Goal: Task Accomplishment & Management: Use online tool/utility

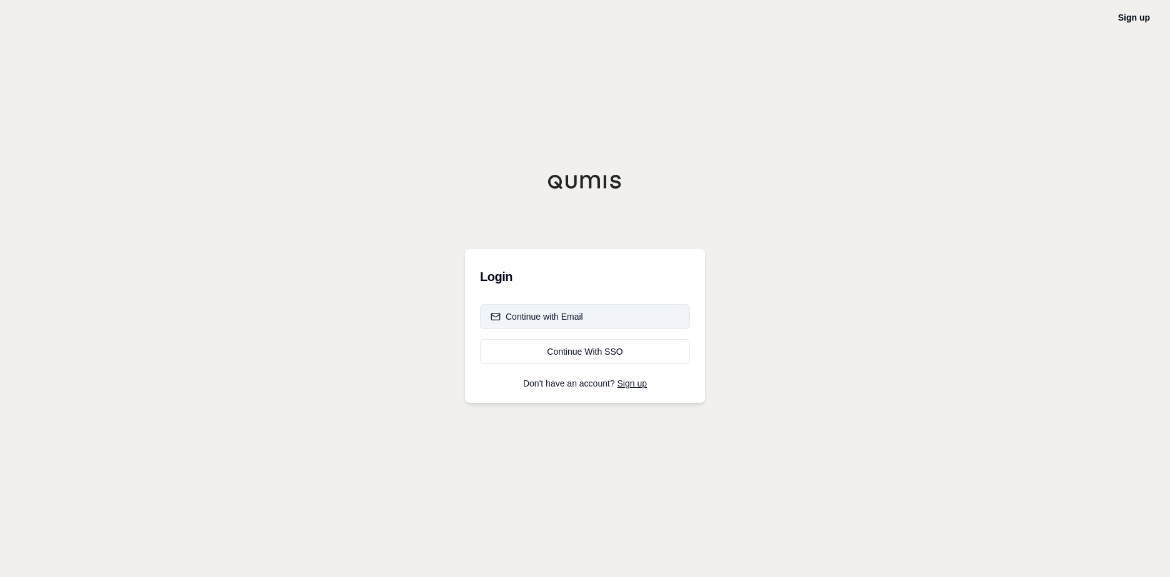
click at [556, 317] on div "Continue with Email" at bounding box center [536, 317] width 92 height 12
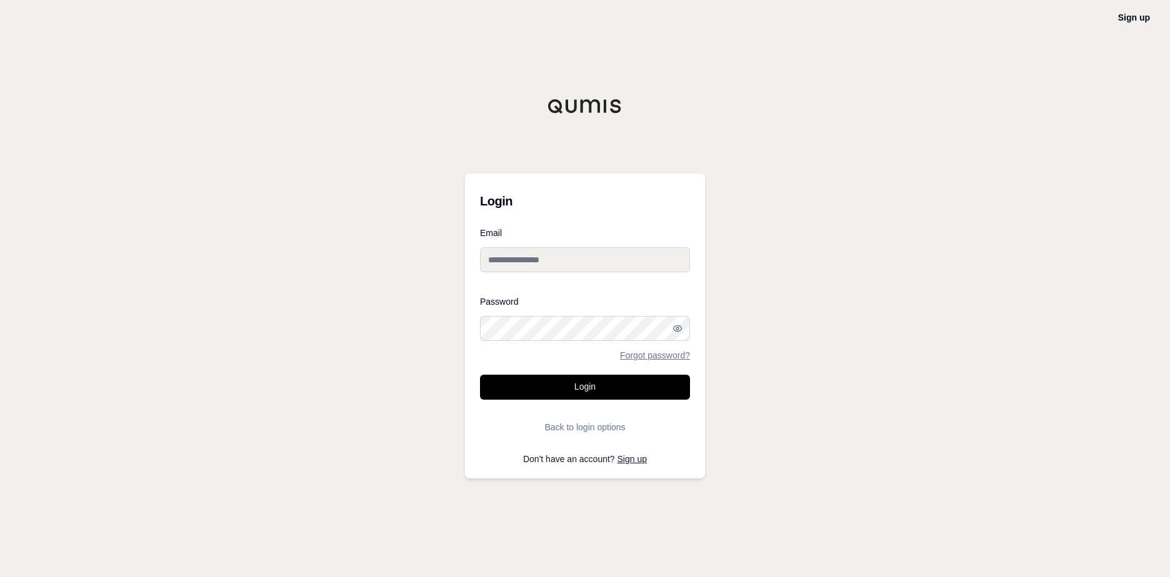
click at [496, 258] on input "Email" at bounding box center [585, 259] width 210 height 25
type input "**********"
click at [585, 392] on button "Login" at bounding box center [585, 387] width 210 height 25
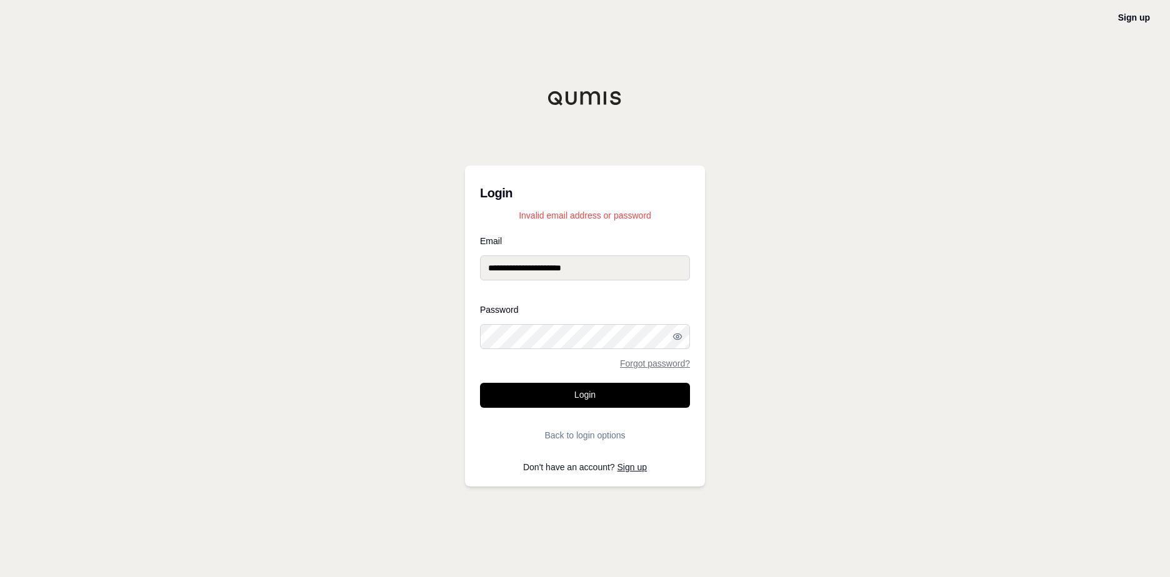
click at [375, 325] on div "**********" at bounding box center [585, 288] width 1170 height 577
click at [575, 400] on button "Login" at bounding box center [585, 395] width 210 height 25
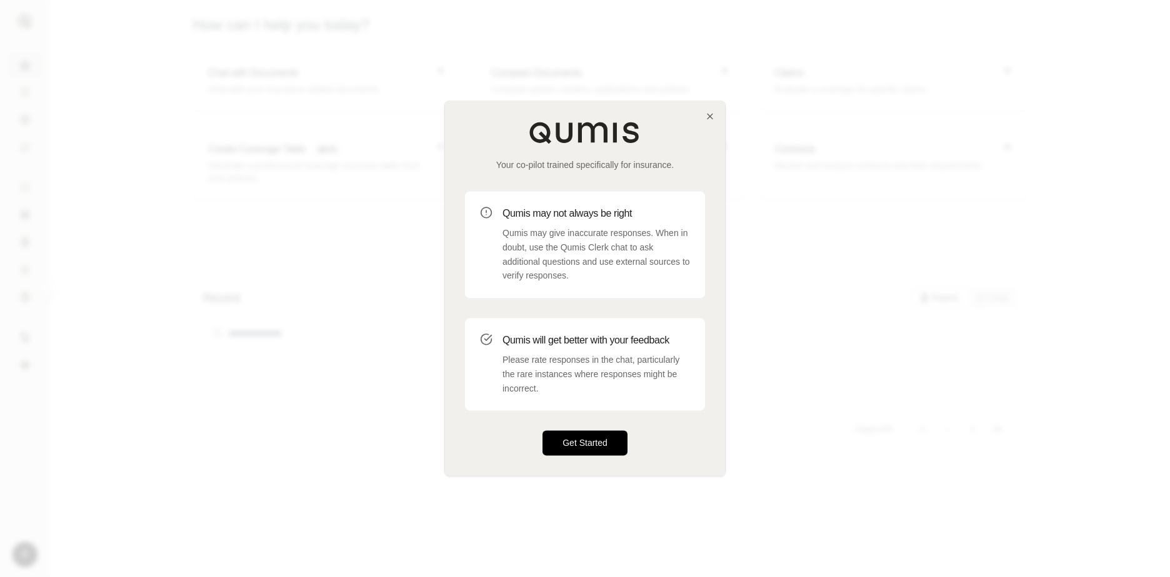
click at [570, 439] on button "Get Started" at bounding box center [584, 443] width 85 height 25
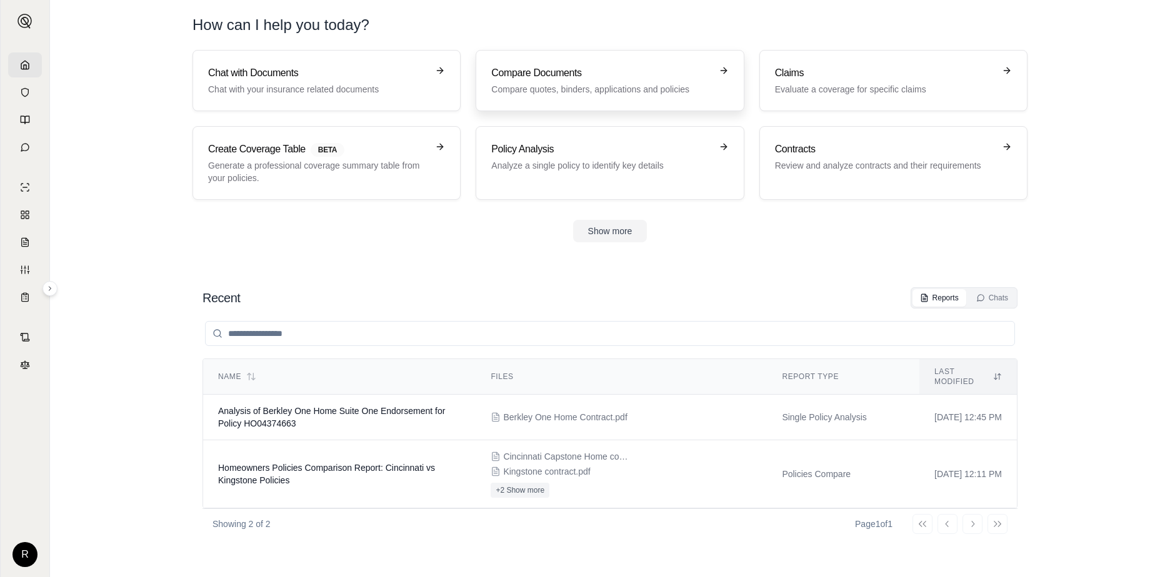
click at [546, 81] on div "Compare Documents Compare quotes, binders, applications and policies" at bounding box center [600, 81] width 219 height 30
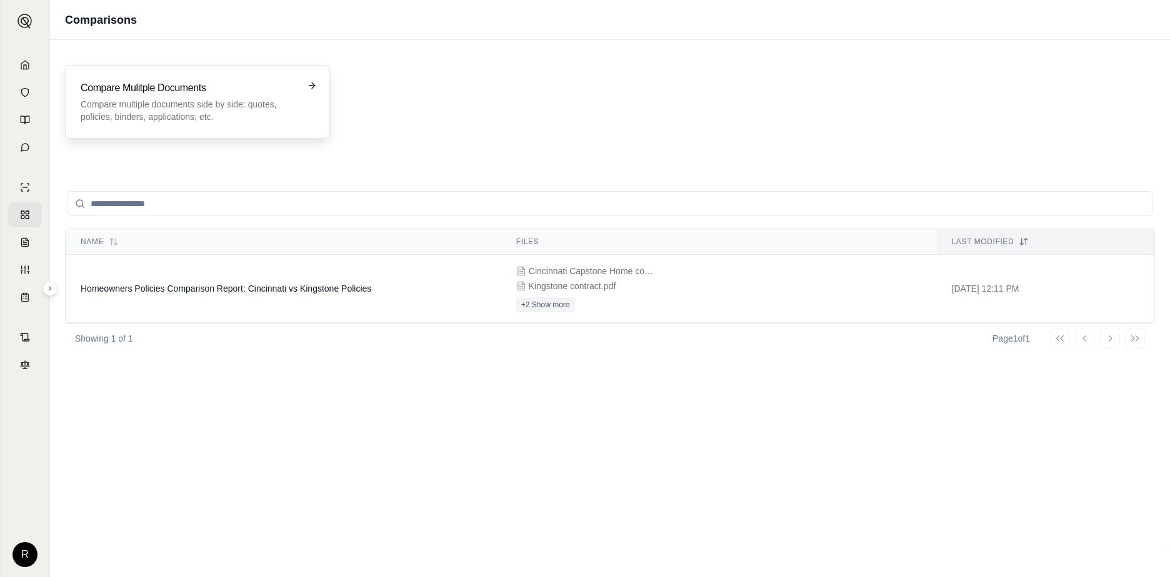
click at [165, 101] on p "Compare multiple documents side by side: quotes, policies, binders, application…" at bounding box center [189, 110] width 216 height 25
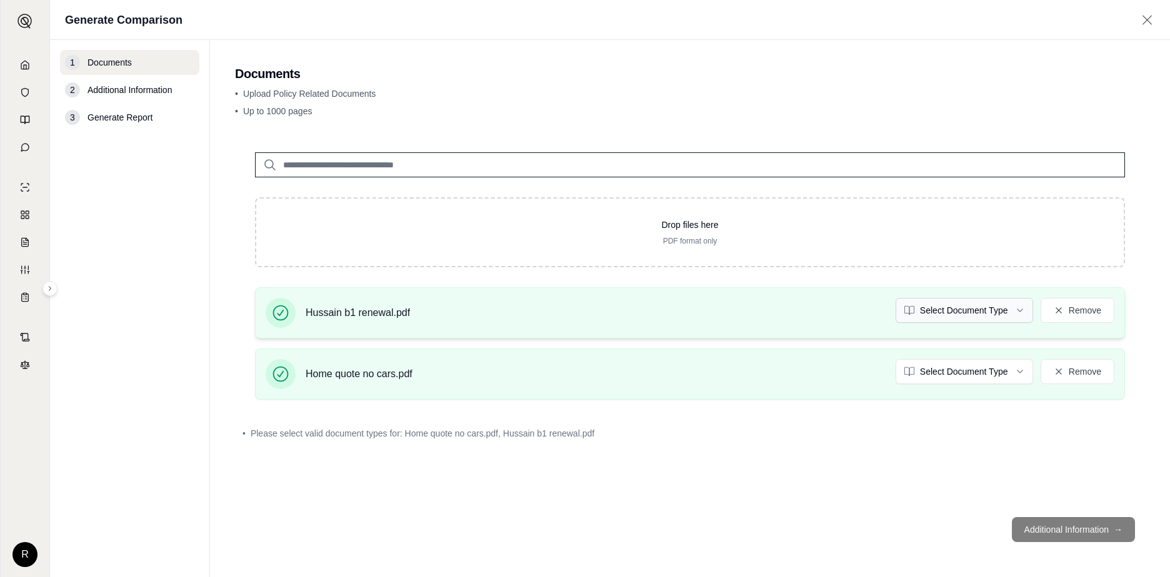
click at [1018, 308] on html "R Generate Comparison 1 Documents 2 Additional Information 3 Generate Report Do…" at bounding box center [585, 288] width 1170 height 577
click at [1014, 372] on html "Document type updated successfully R Generate Comparison 1 Documents 2 Addition…" at bounding box center [585, 288] width 1170 height 577
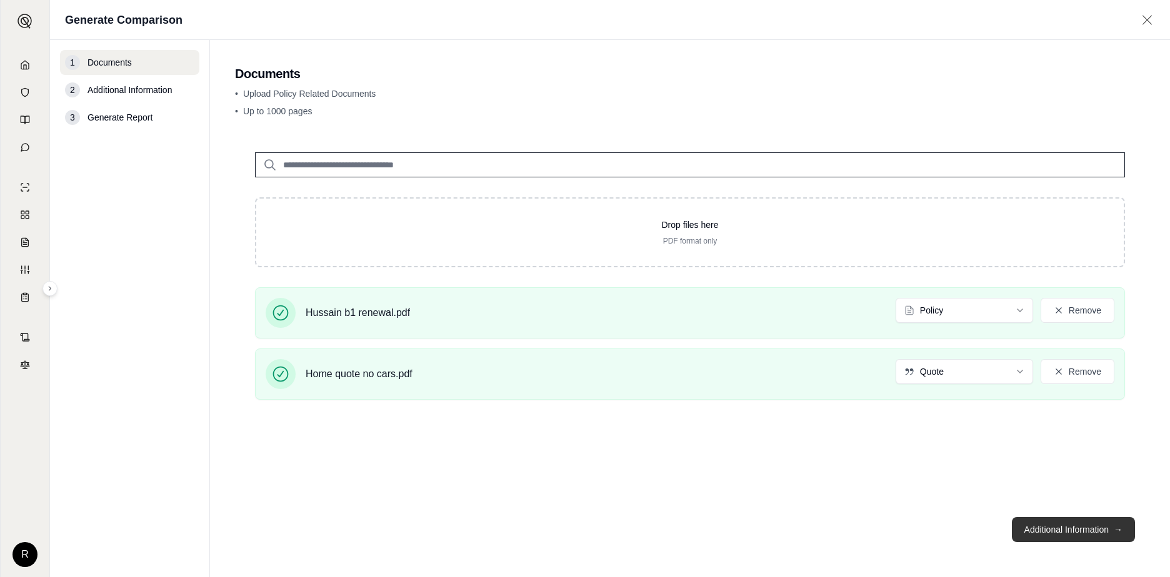
click at [1043, 529] on button "Additional Information →" at bounding box center [1073, 529] width 123 height 25
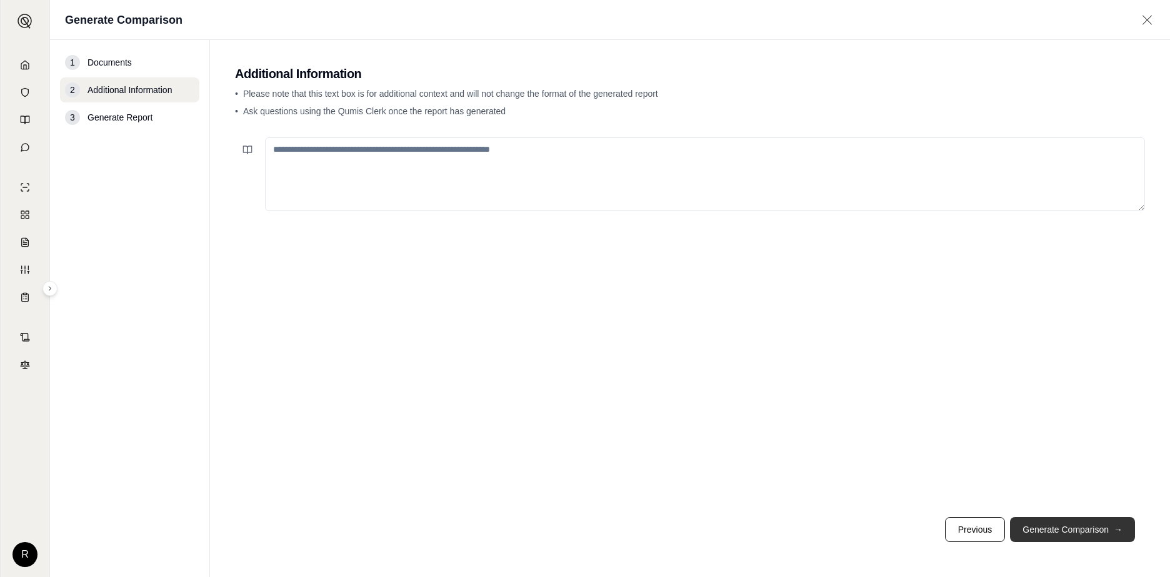
click at [1050, 528] on button "Generate Comparison →" at bounding box center [1072, 529] width 125 height 25
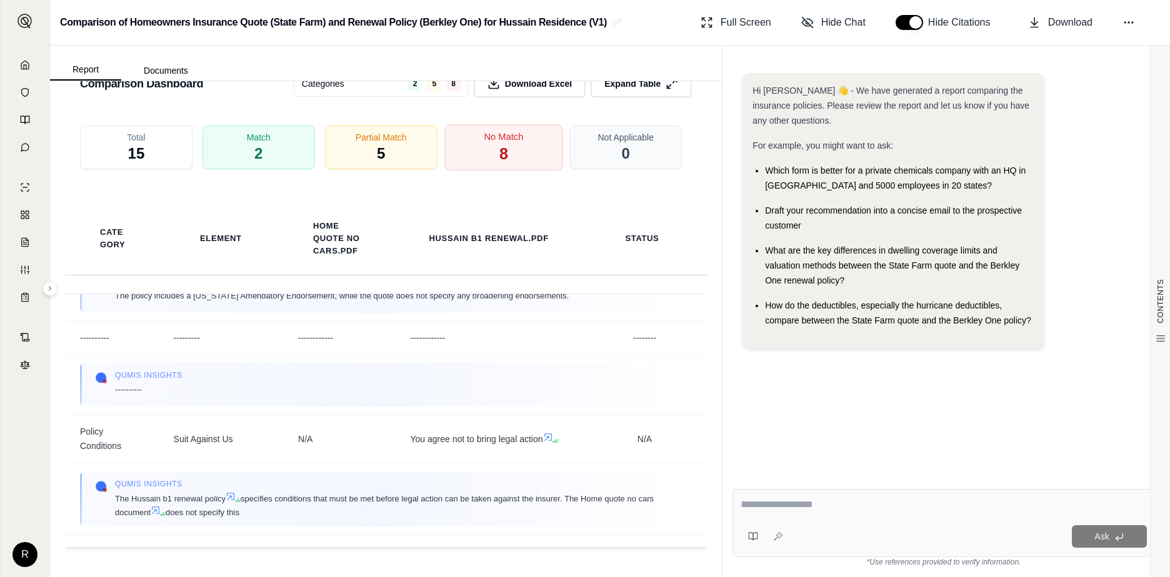
scroll to position [2124, 0]
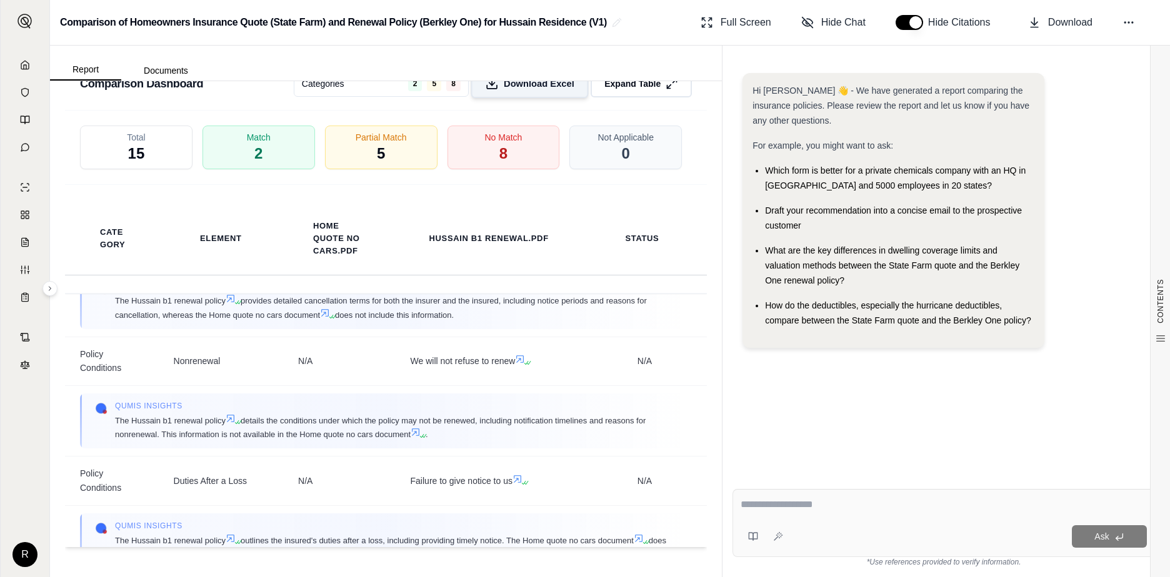
click at [517, 89] on span "Download Excel" at bounding box center [539, 83] width 71 height 13
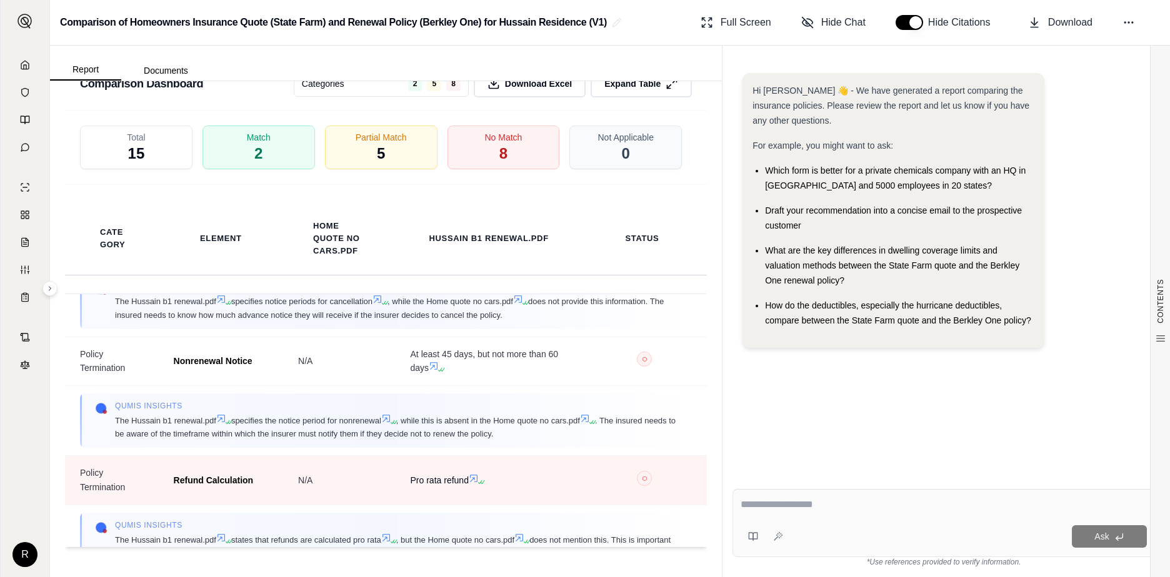
scroll to position [5691, 0]
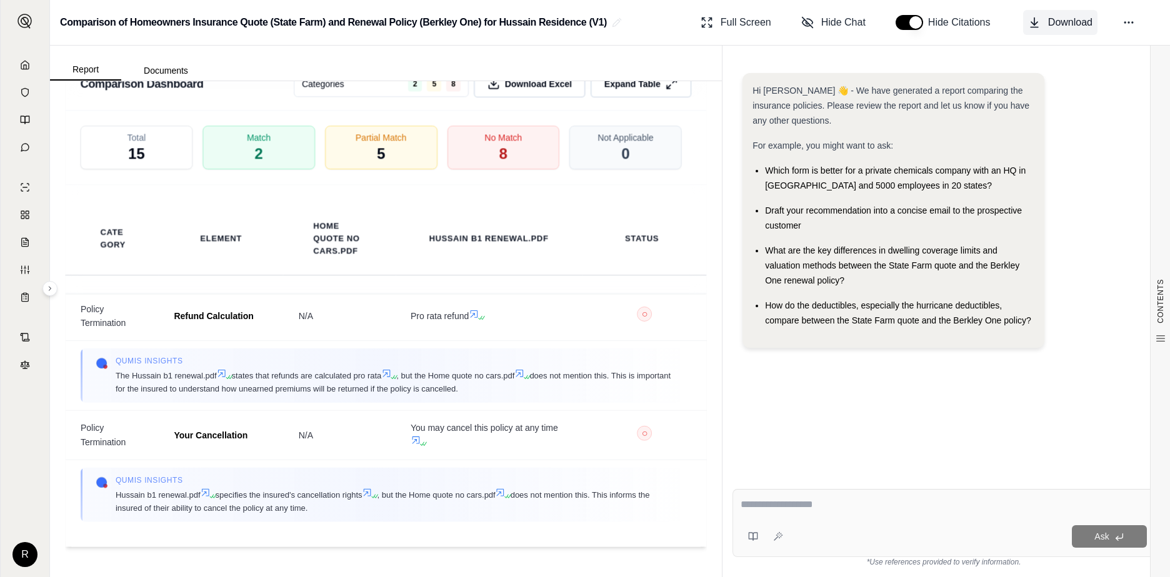
click at [1046, 23] on button "Download" at bounding box center [1060, 22] width 74 height 25
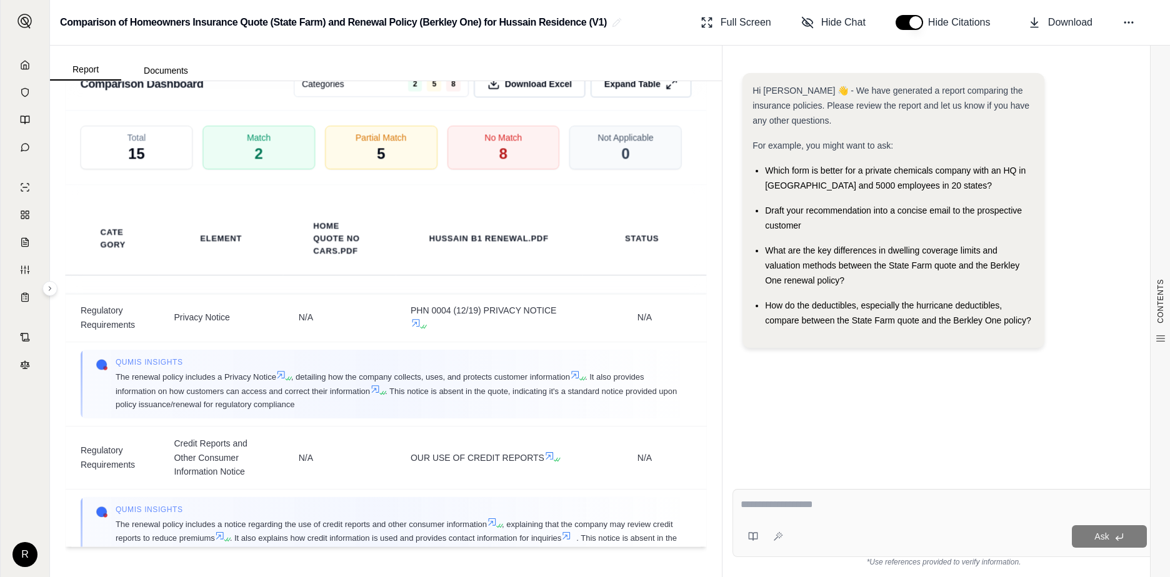
scroll to position [4254, 0]
click at [910, 19] on button "button" at bounding box center [908, 22] width 27 height 15
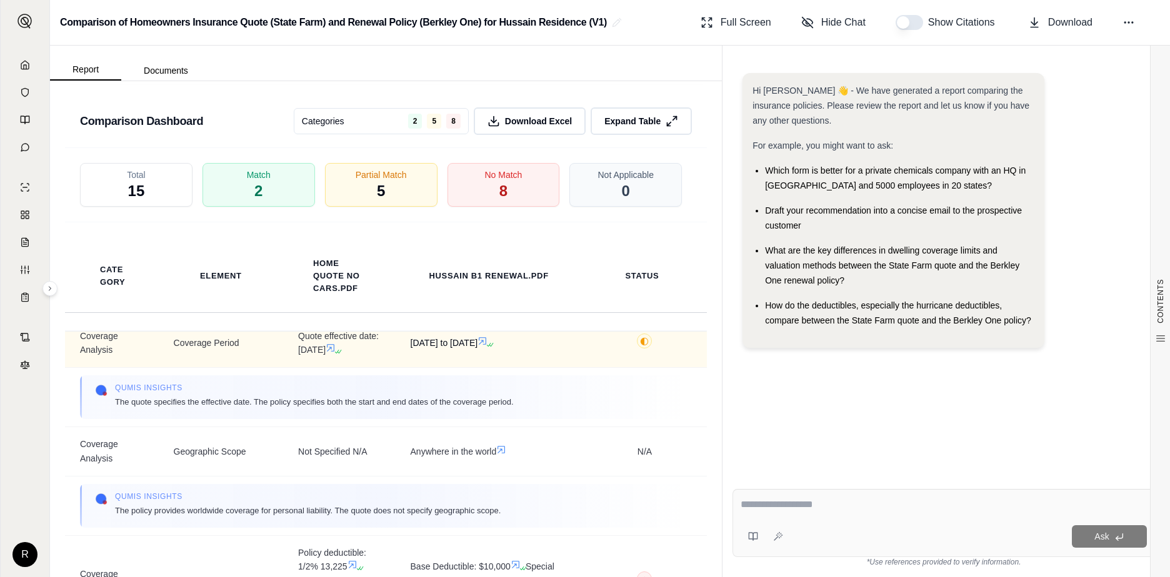
scroll to position [2212, 0]
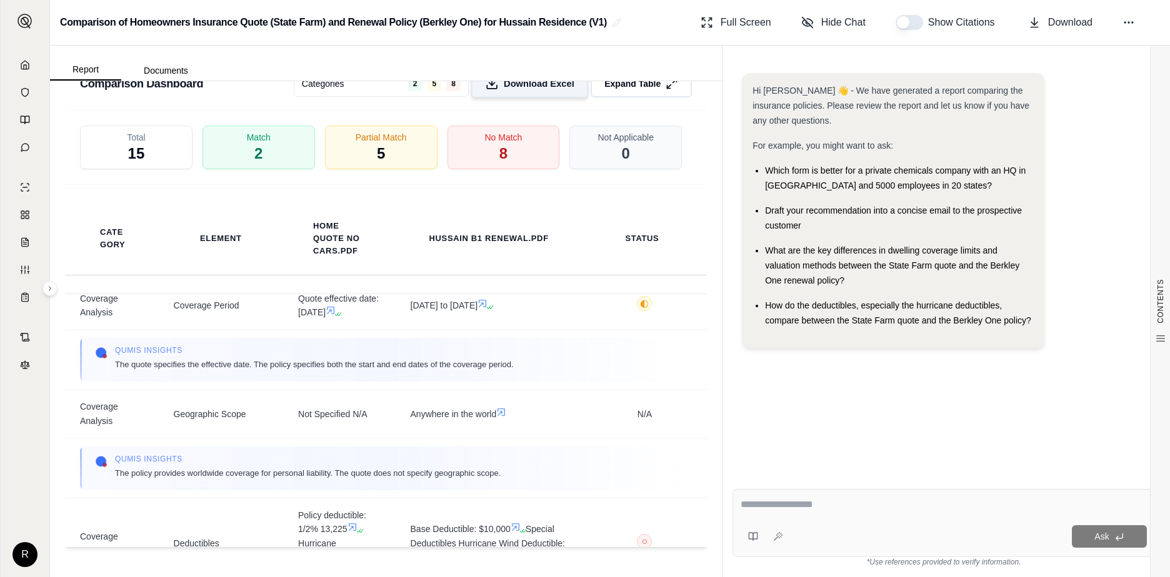
click at [516, 89] on span "Download Excel" at bounding box center [539, 83] width 71 height 13
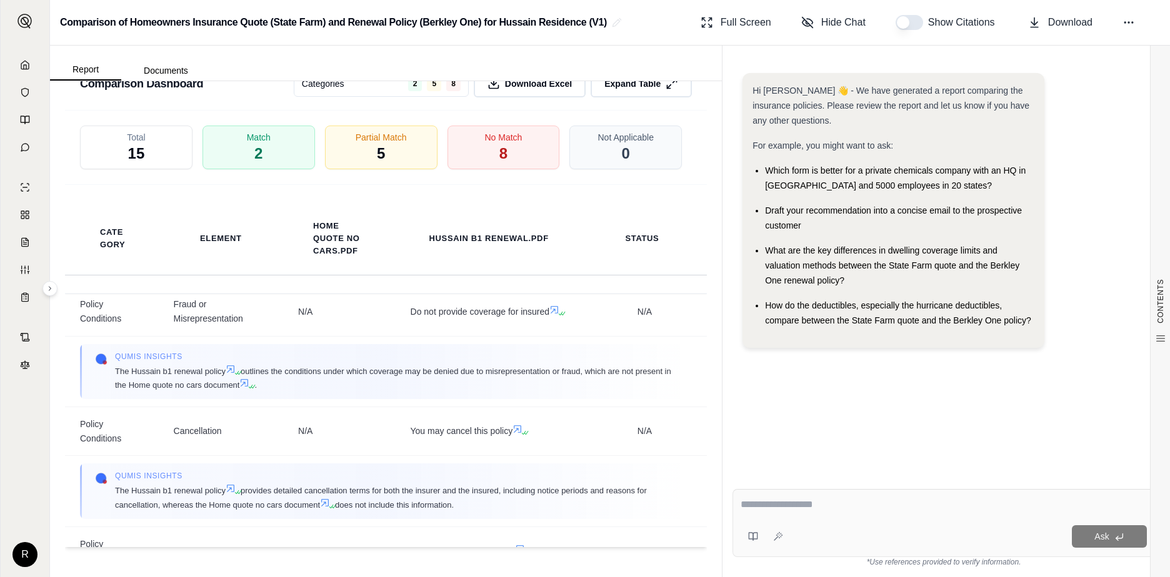
scroll to position [1942, 0]
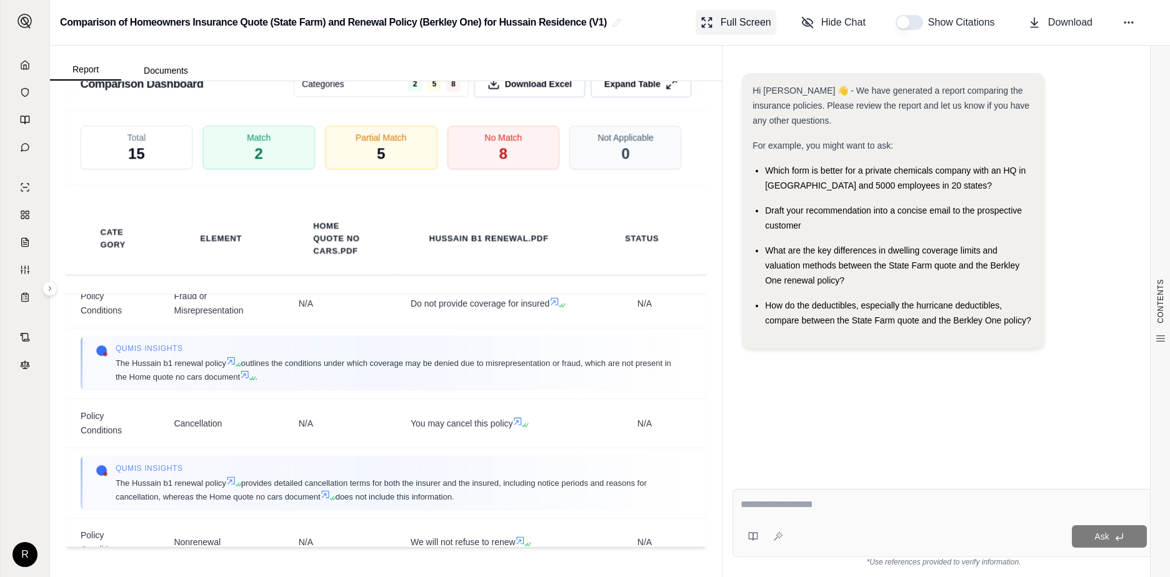
click at [730, 17] on span "Full Screen" at bounding box center [745, 22] width 51 height 15
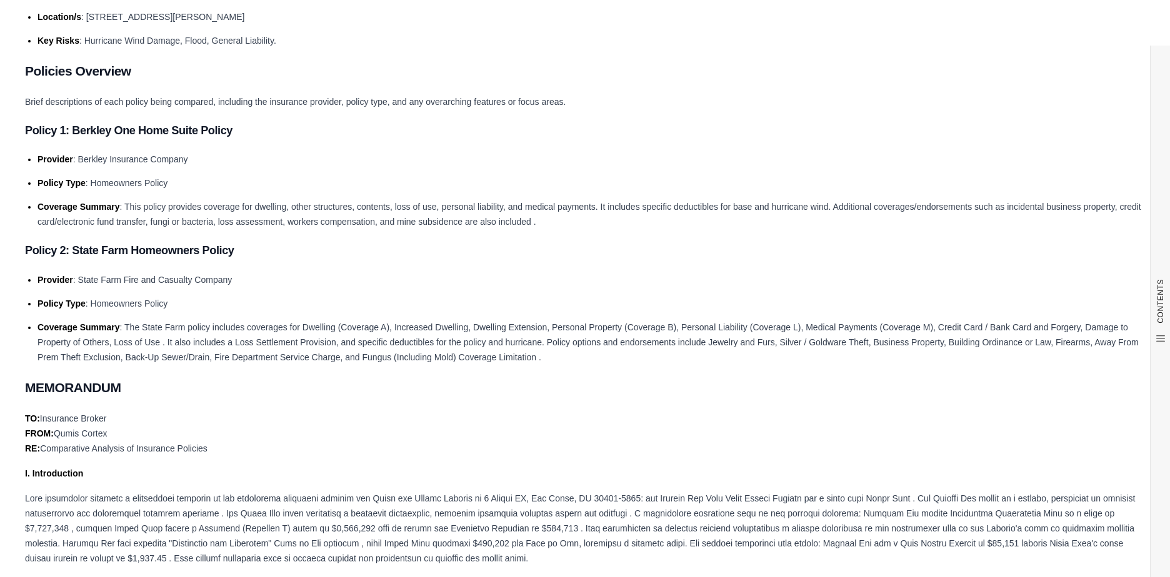
scroll to position [0, 0]
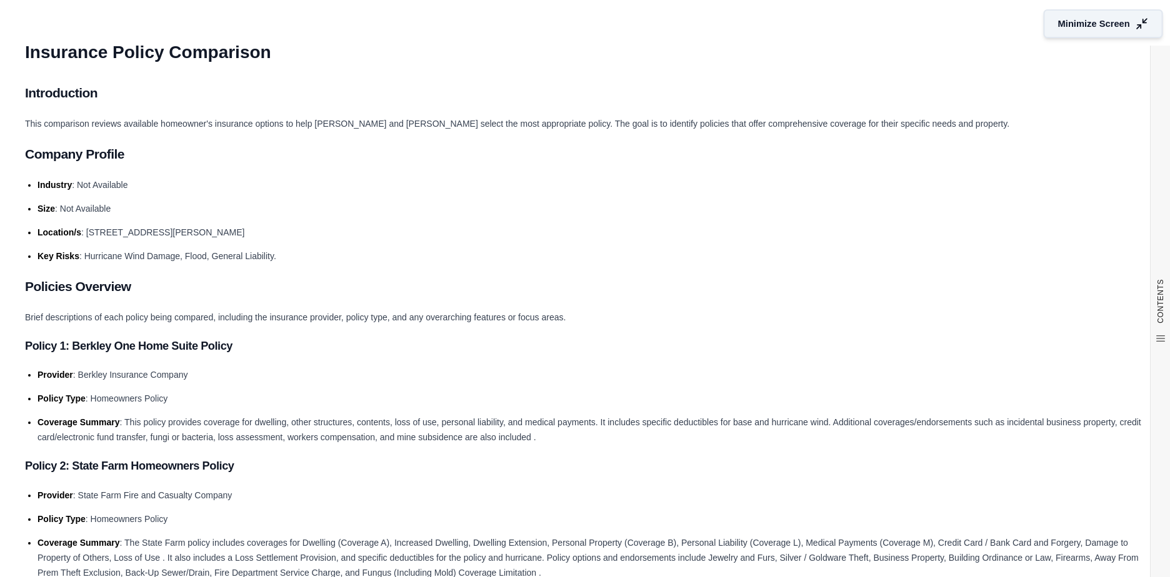
click at [1135, 19] on icon at bounding box center [1141, 23] width 13 height 13
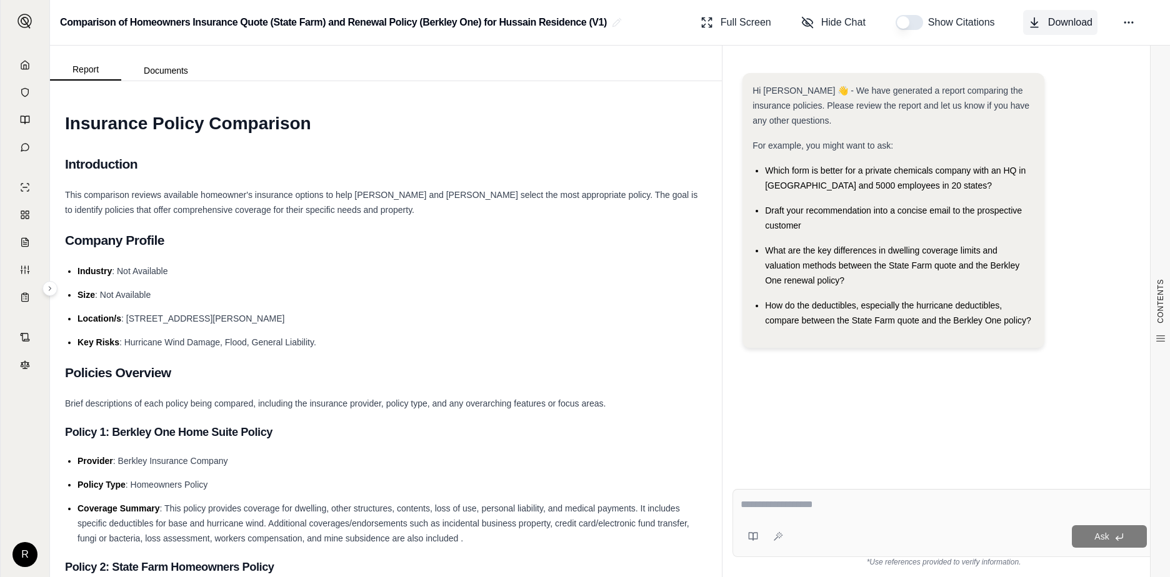
click at [1064, 19] on span "Download" at bounding box center [1070, 22] width 44 height 15
click at [154, 66] on button "Documents" at bounding box center [165, 71] width 89 height 20
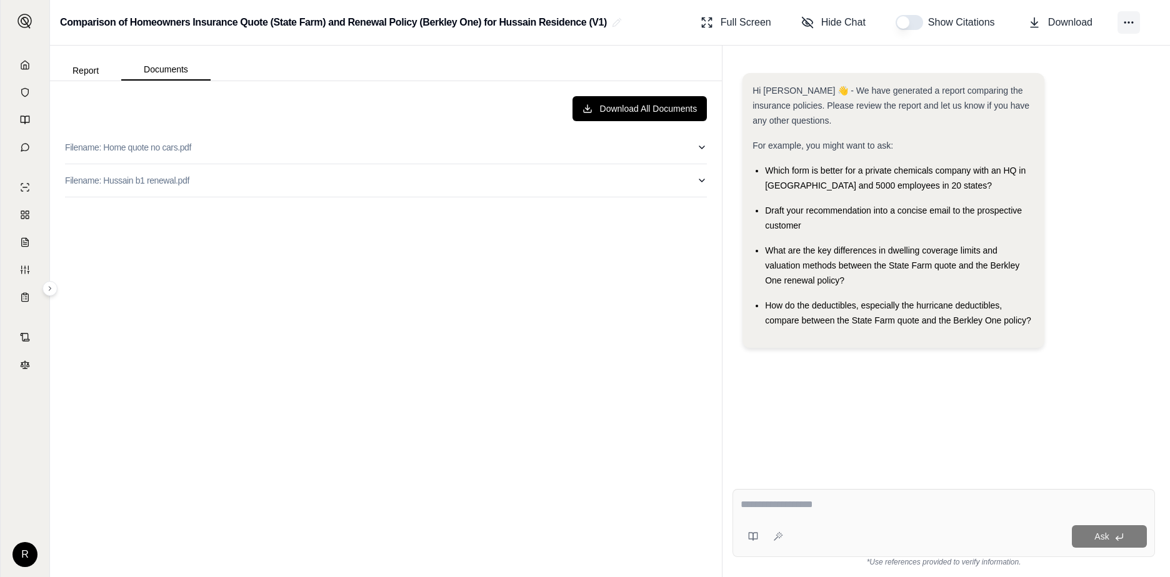
click at [1132, 21] on icon at bounding box center [1128, 22] width 12 height 12
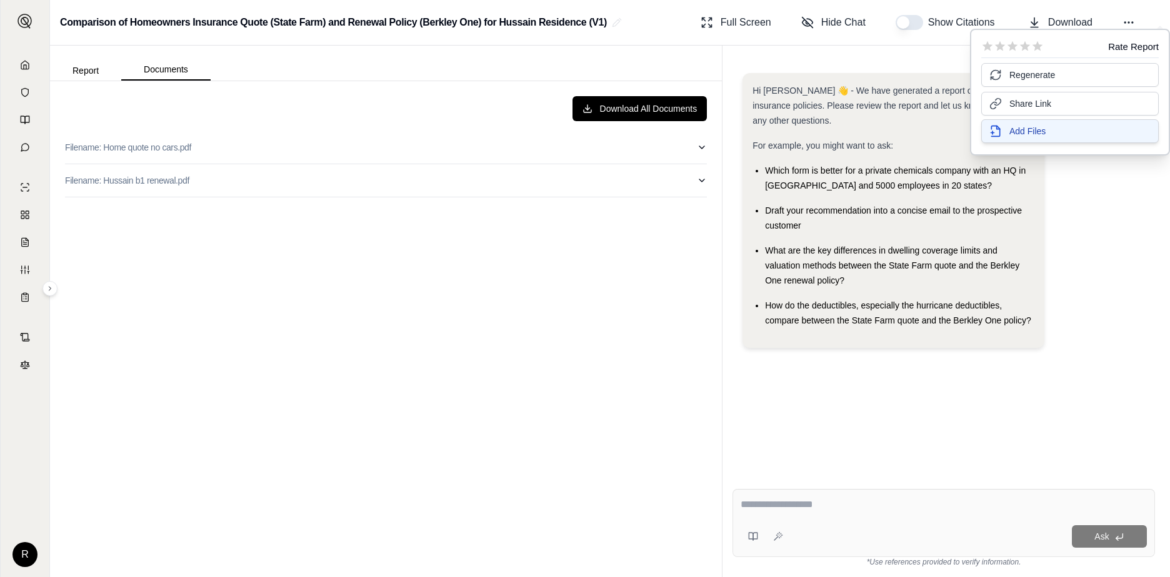
click at [1026, 135] on span "Add Files" at bounding box center [1027, 131] width 36 height 12
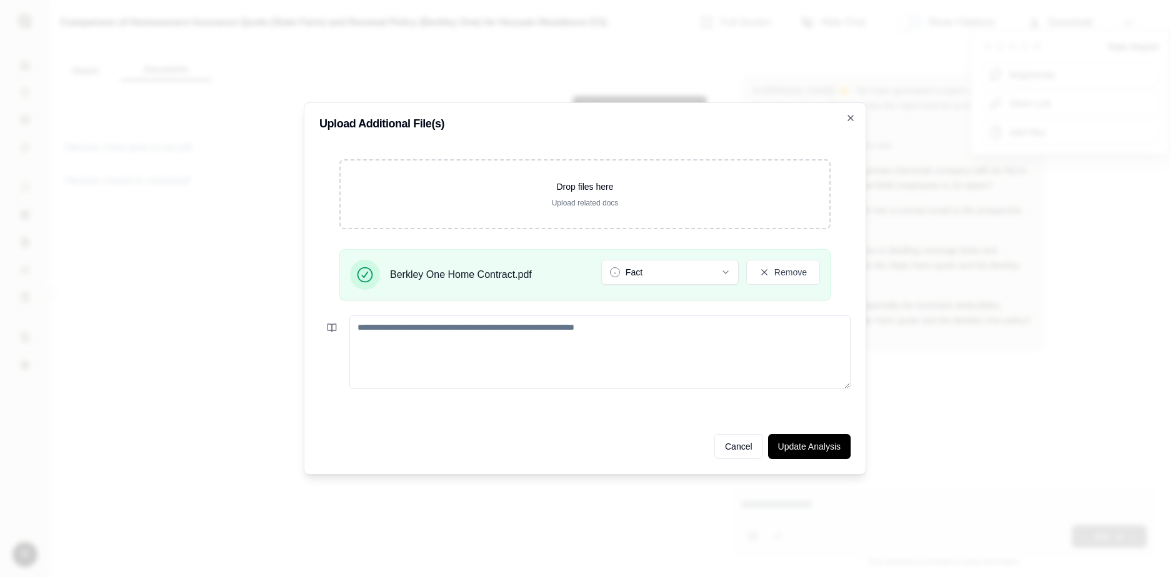
click at [438, 322] on textarea at bounding box center [599, 353] width 501 height 74
type textarea "**********"
click at [828, 445] on button "Update Analysis" at bounding box center [809, 446] width 82 height 25
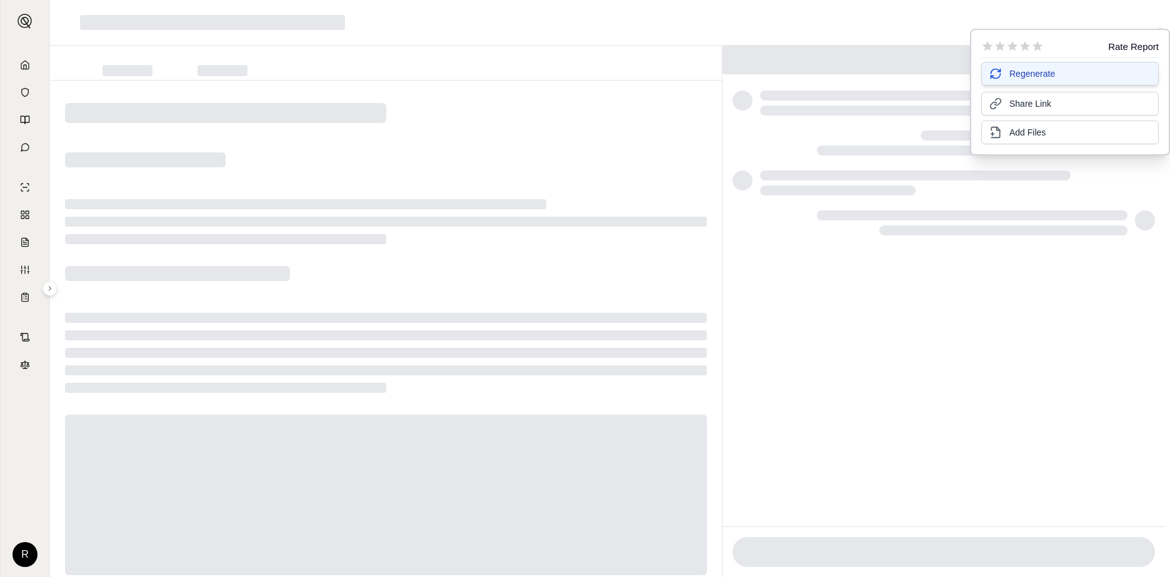
click at [1029, 72] on span "Regenerate" at bounding box center [1032, 73] width 46 height 12
drag, startPoint x: 1005, startPoint y: 302, endPoint x: 994, endPoint y: 308, distance: 12.6
click at [1003, 302] on div at bounding box center [943, 304] width 442 height 446
click at [28, 64] on icon at bounding box center [25, 65] width 10 height 10
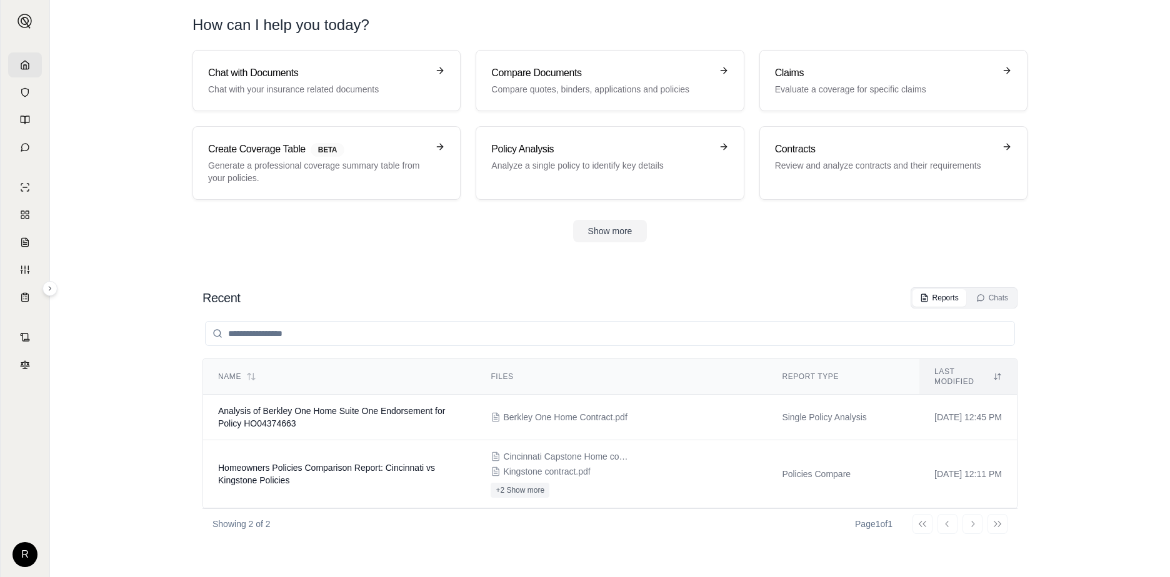
click at [23, 15] on img at bounding box center [24, 21] width 15 height 15
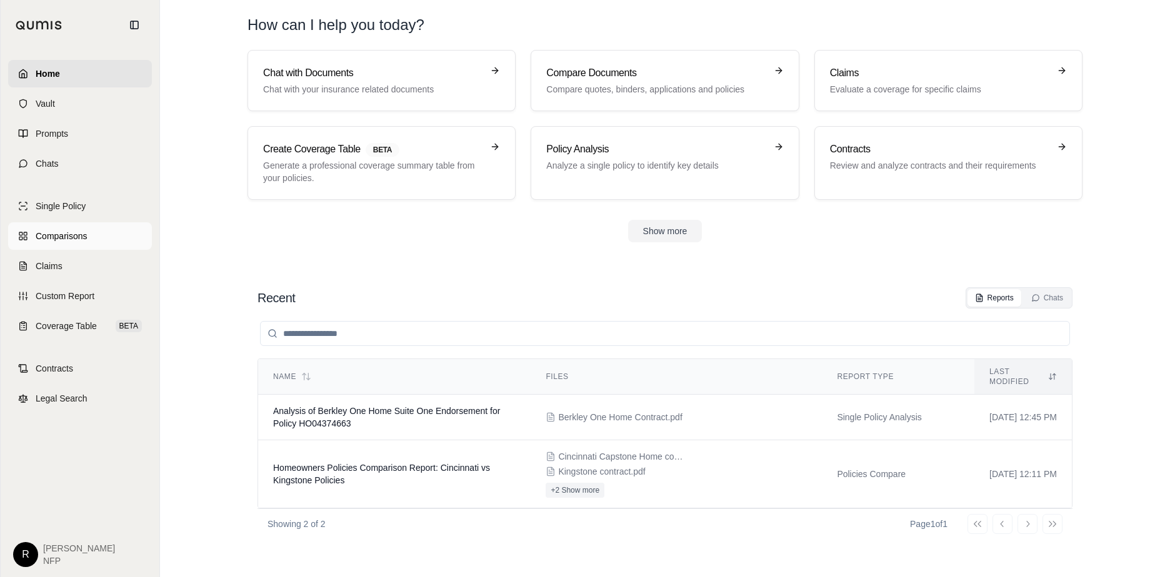
click at [70, 229] on link "Comparisons" at bounding box center [80, 235] width 144 height 27
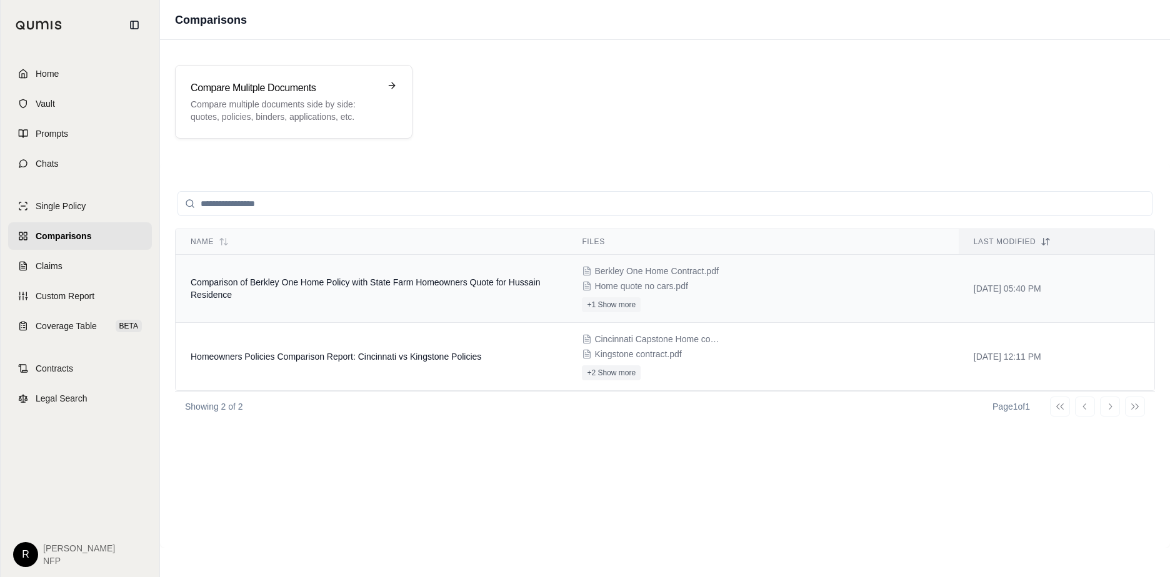
click at [249, 282] on span "Comparison of Berkley One Home Policy with State Farm Homeowners Quote for Huss…" at bounding box center [365, 288] width 349 height 22
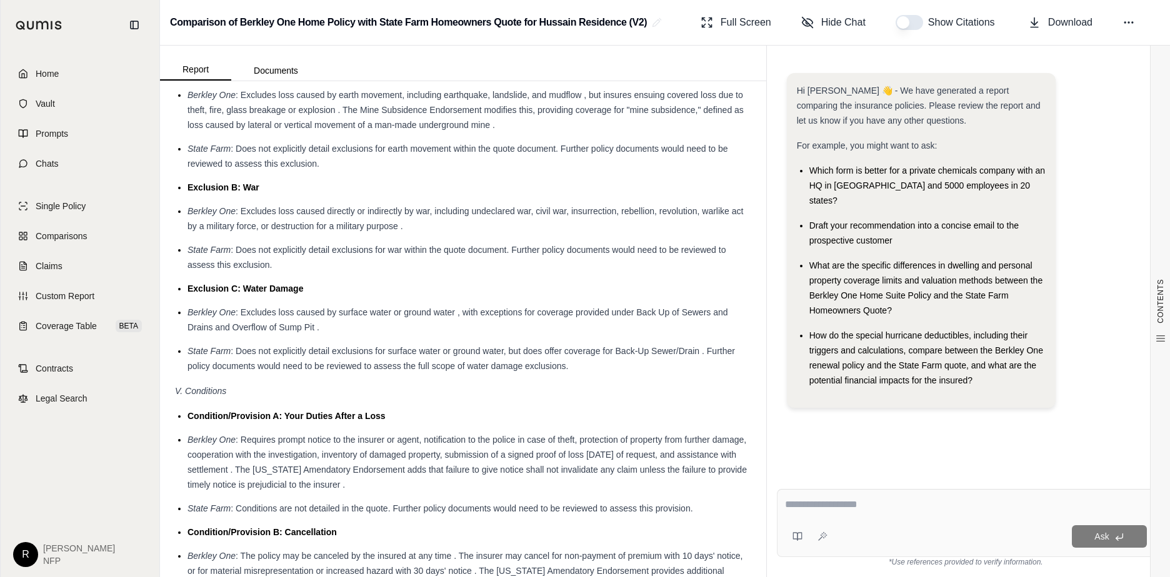
scroll to position [1686, 0]
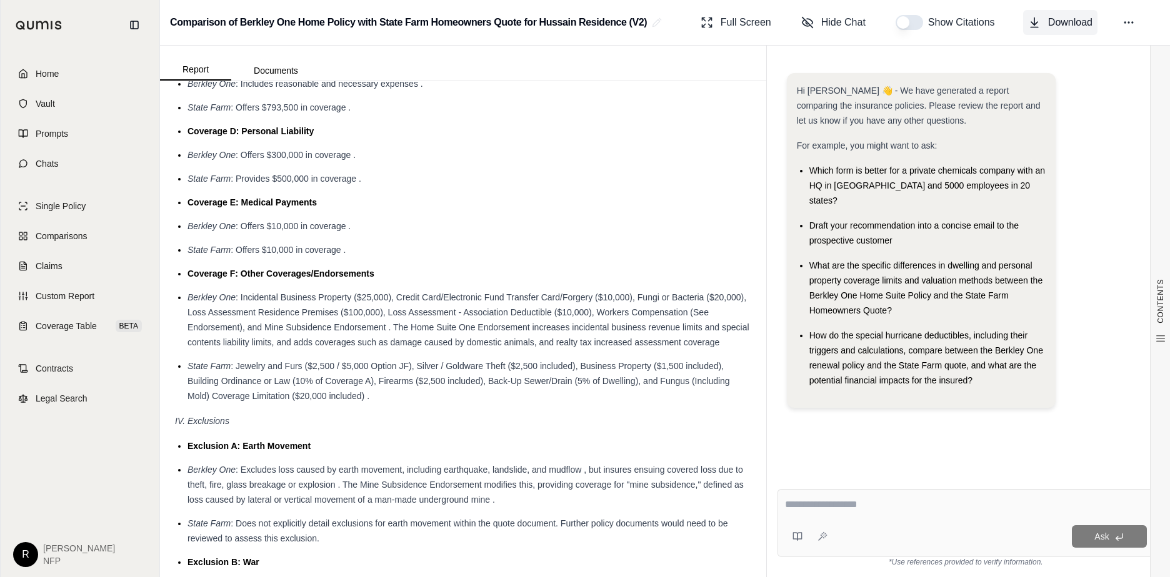
click at [1060, 23] on span "Download" at bounding box center [1070, 22] width 44 height 15
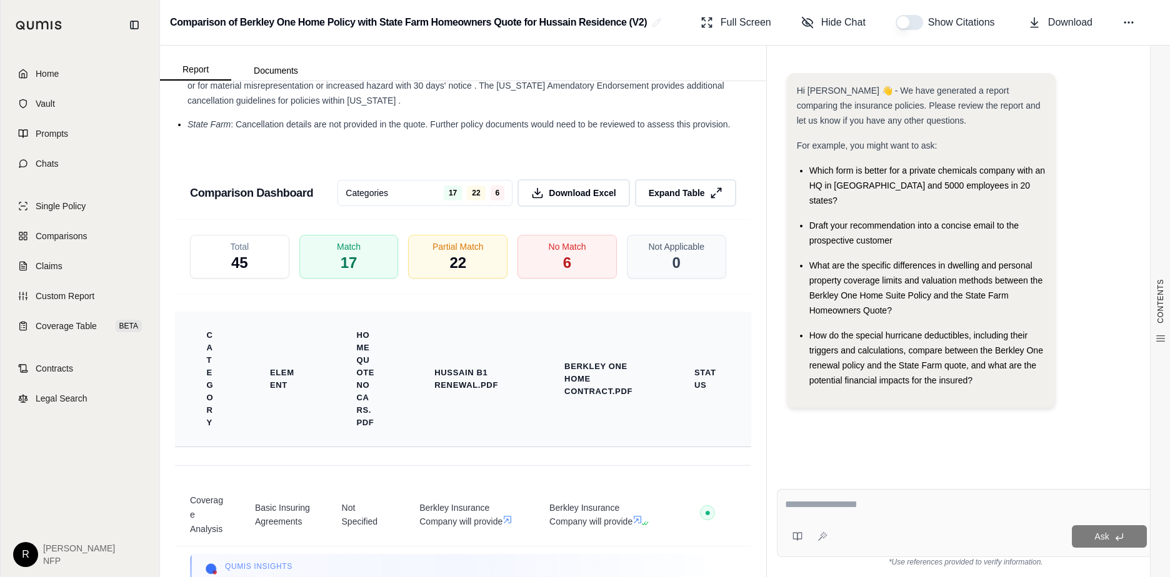
scroll to position [2562, 0]
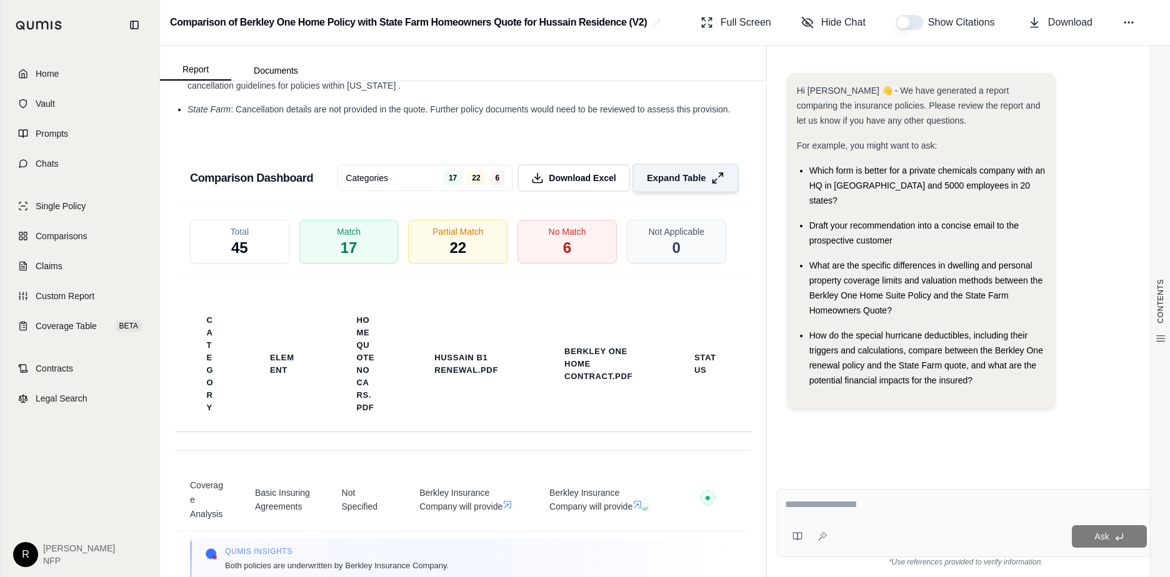
click at [659, 184] on span "Expand Table" at bounding box center [676, 177] width 59 height 13
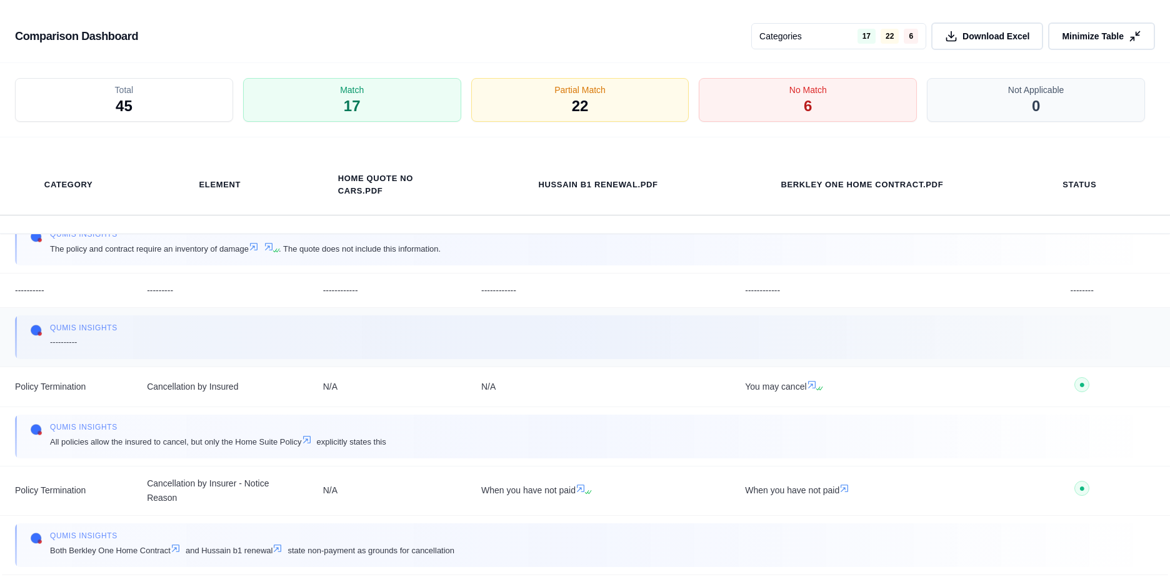
scroll to position [5171, 0]
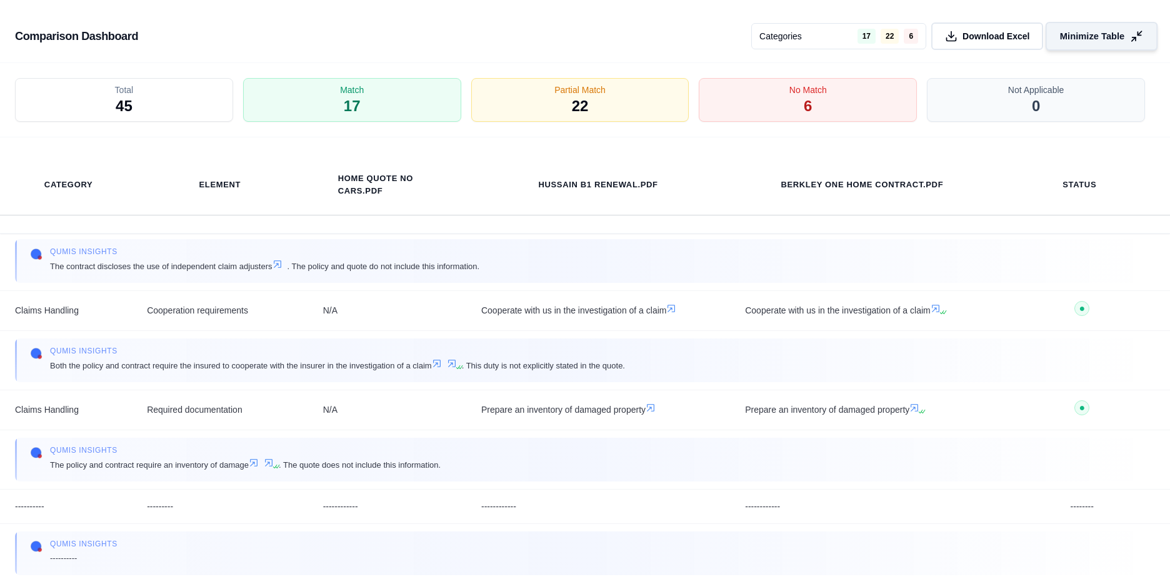
click at [1092, 29] on button "Minimize Table" at bounding box center [1101, 36] width 112 height 29
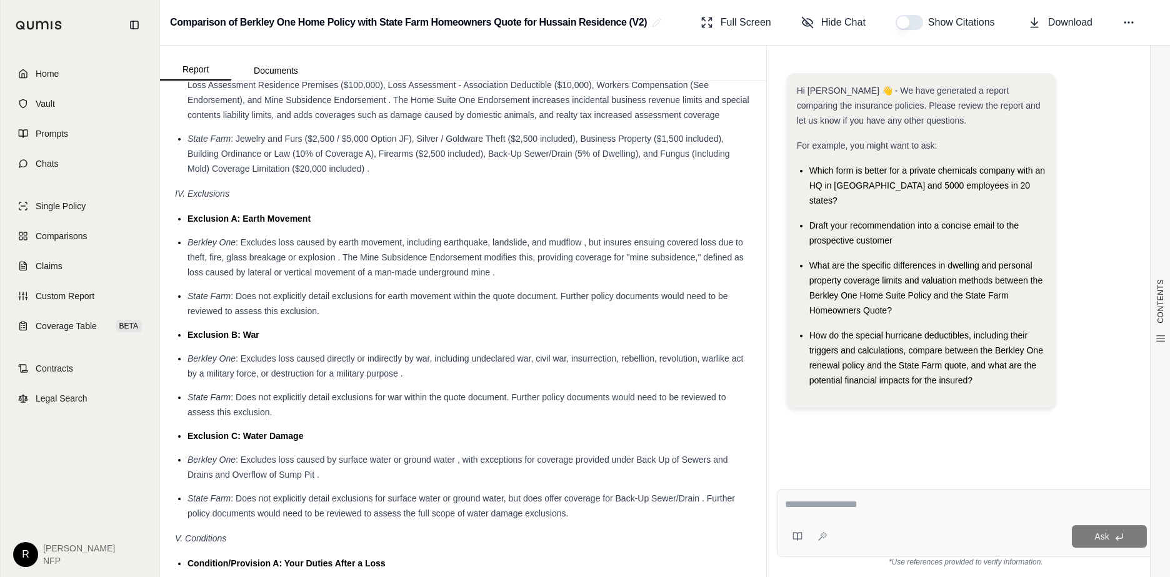
scroll to position [1686, 0]
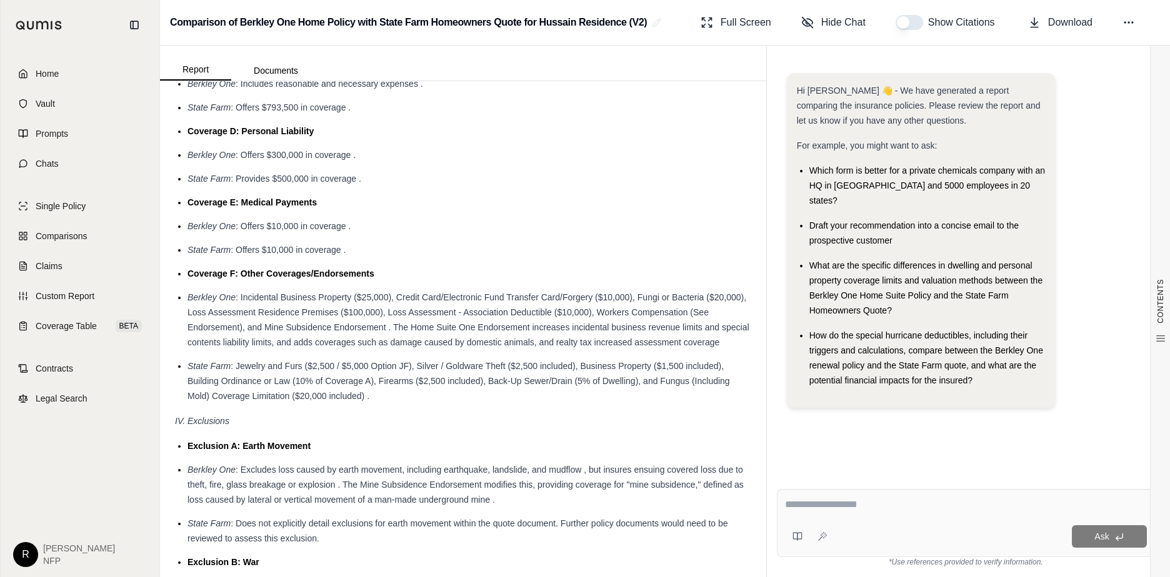
click at [862, 505] on textarea at bounding box center [966, 504] width 362 height 15
click at [987, 507] on textarea "**********" at bounding box center [966, 504] width 362 height 15
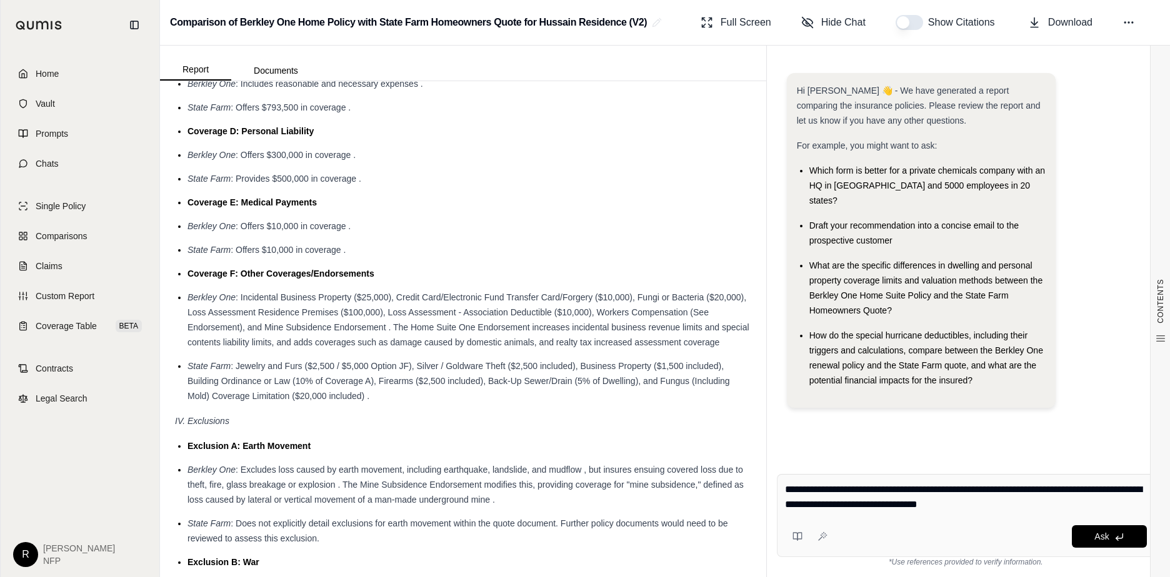
type textarea "**********"
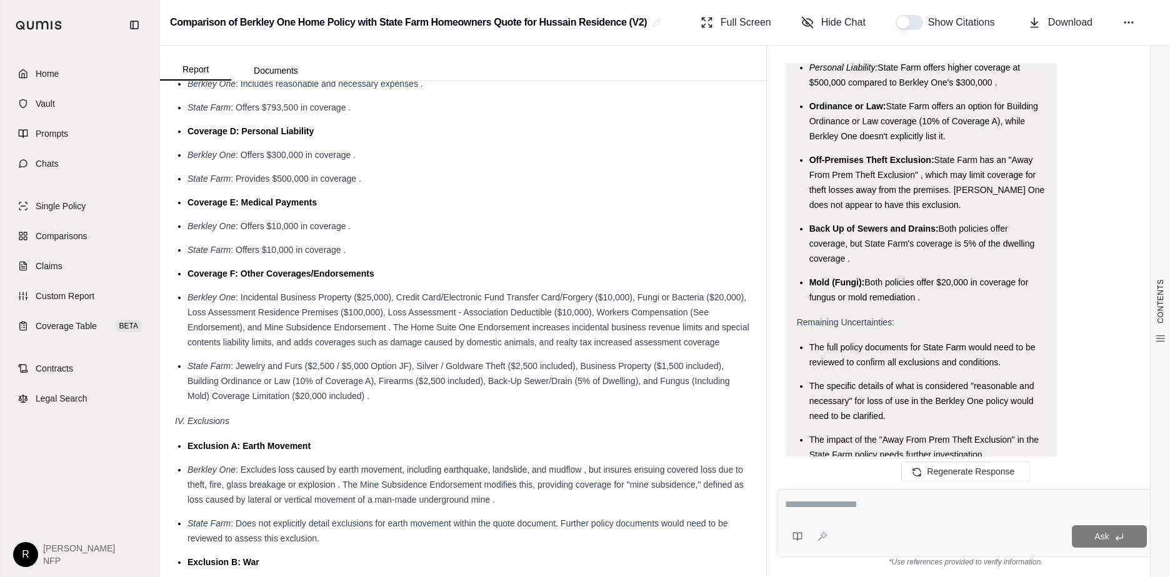
scroll to position [2599, 0]
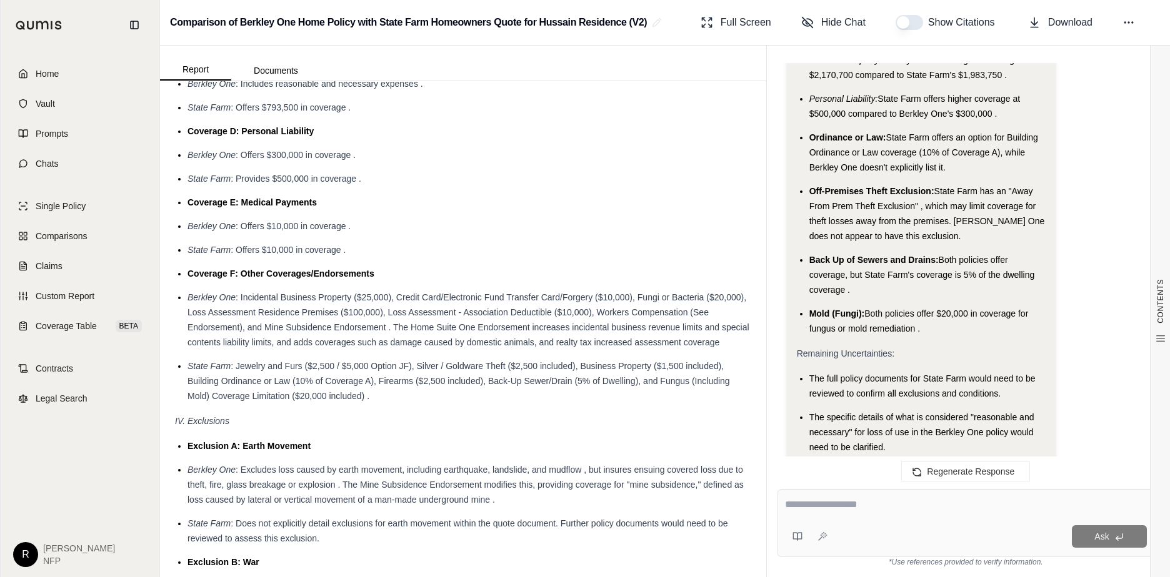
click at [432, 203] on ul "Coverage A: Dwelling Berkley One : Offers Guaranteed Replacement Cost which cou…" at bounding box center [463, 127] width 576 height 554
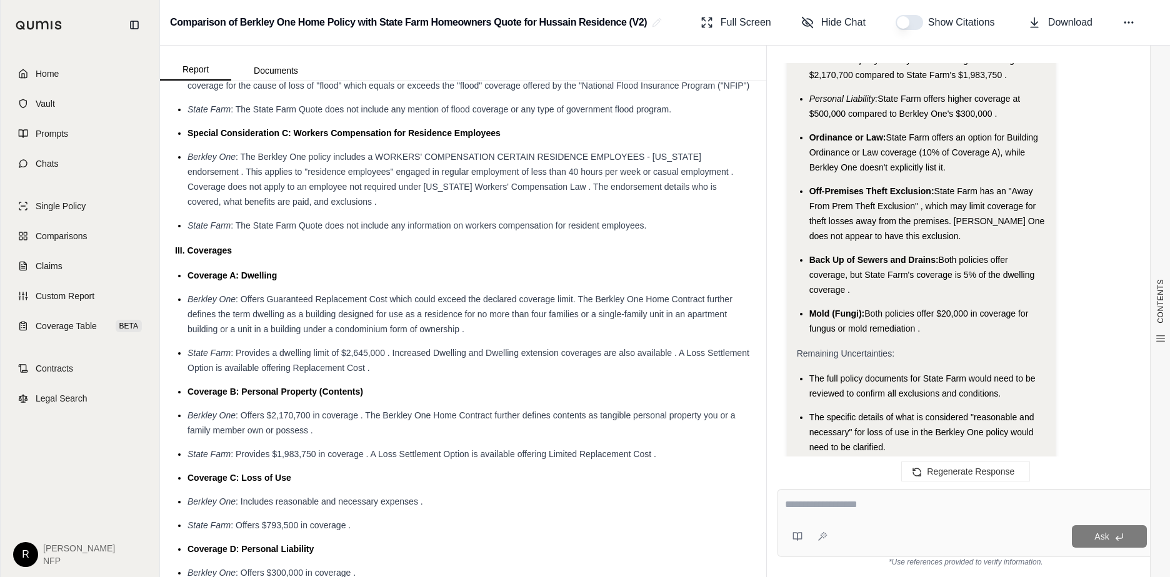
scroll to position [1124, 0]
